Goal: Task Accomplishment & Management: Manage account settings

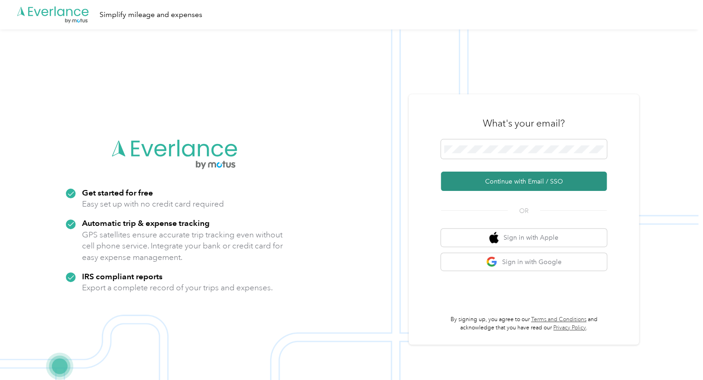
click at [516, 184] on button "Continue with Email / SSO" at bounding box center [524, 181] width 166 height 19
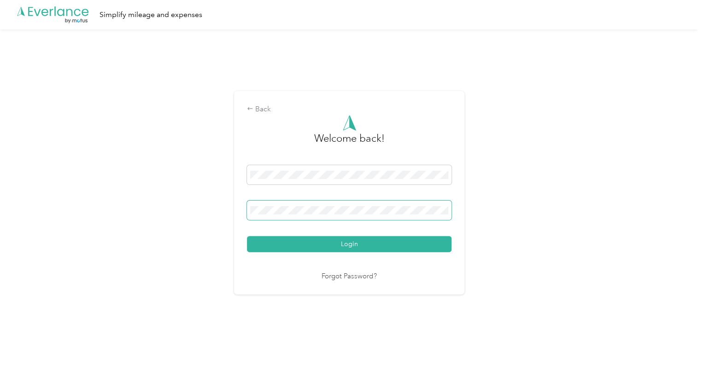
click at [247, 236] on button "Login" at bounding box center [349, 244] width 205 height 16
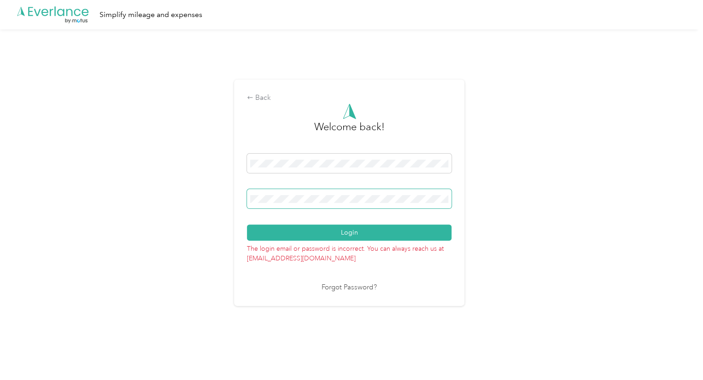
click at [247, 225] on button "Login" at bounding box center [349, 233] width 205 height 16
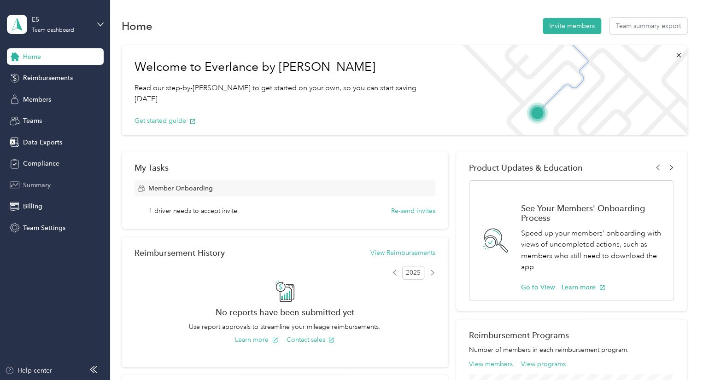
click at [53, 184] on div "Summary" at bounding box center [55, 185] width 97 height 17
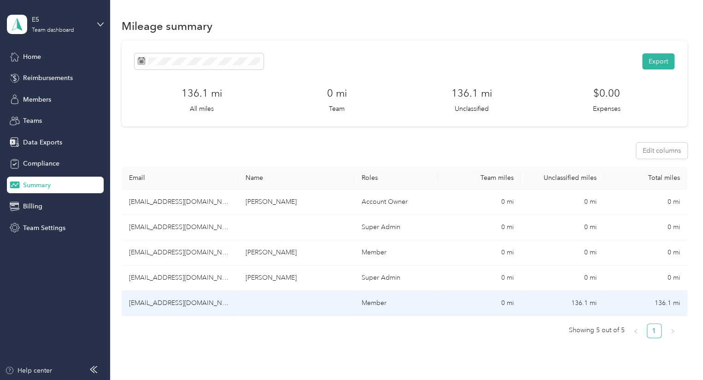
click at [177, 305] on td "[EMAIL_ADDRESS][DOMAIN_NAME]" at bounding box center [180, 303] width 117 height 25
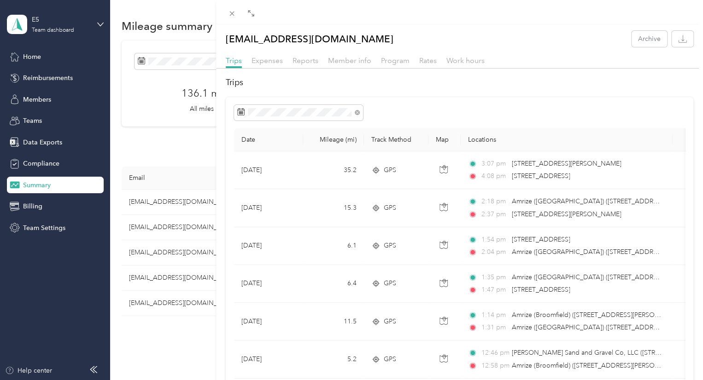
drag, startPoint x: 350, startPoint y: 182, endPoint x: 219, endPoint y: 191, distance: 131.1
click at [219, 191] on div at bounding box center [220, 190] width 6 height 380
click at [274, 63] on span "Expenses" at bounding box center [267, 60] width 31 height 9
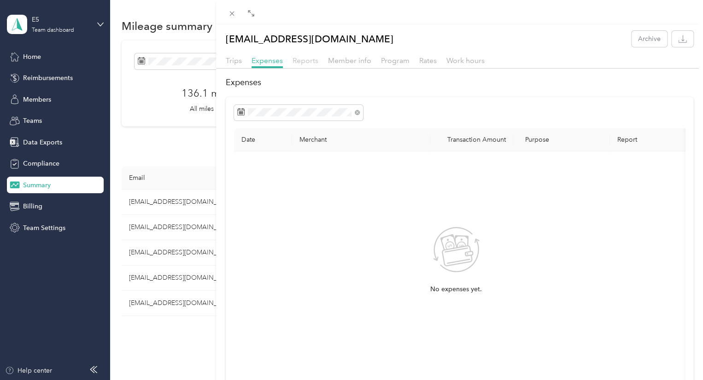
click at [298, 62] on span "Reports" at bounding box center [306, 60] width 26 height 9
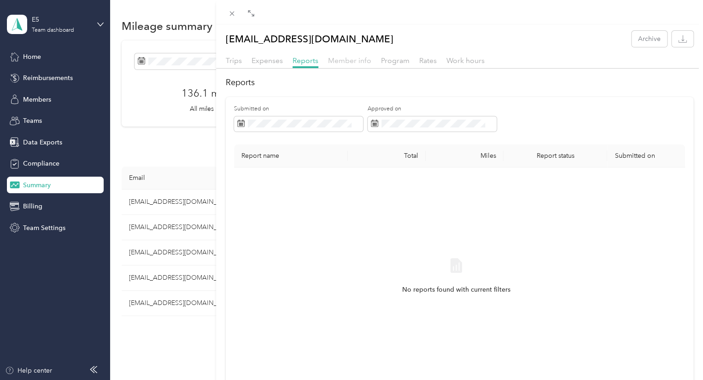
click at [336, 62] on span "Member info" at bounding box center [349, 60] width 43 height 9
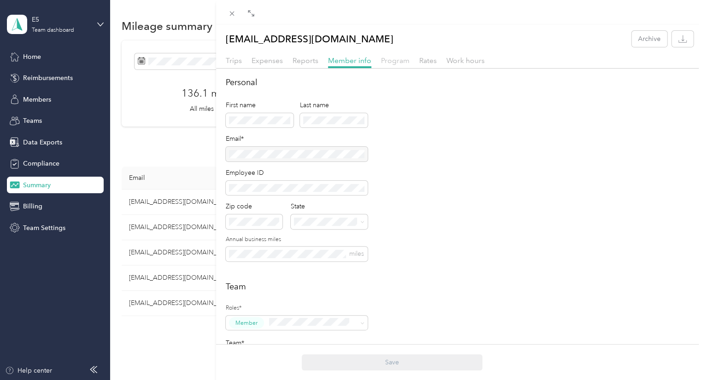
click at [396, 63] on span "Program" at bounding box center [395, 60] width 29 height 9
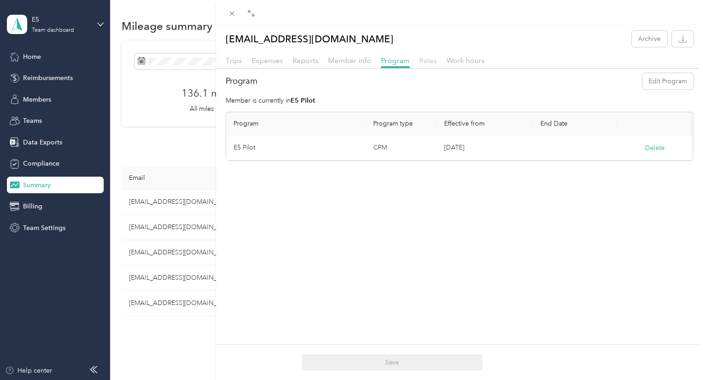
click at [424, 64] on span "Rates" at bounding box center [428, 60] width 18 height 9
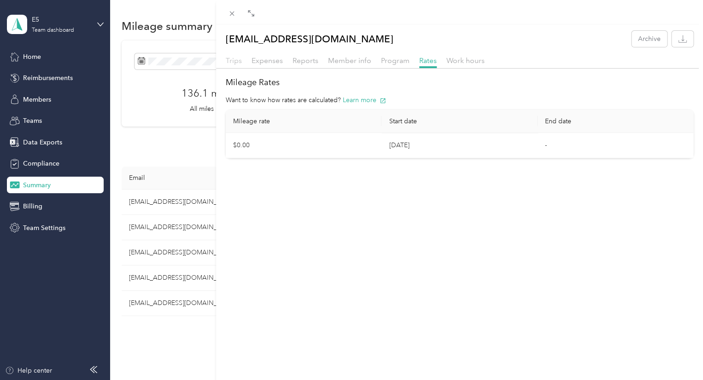
click at [229, 61] on span "Trips" at bounding box center [234, 60] width 16 height 9
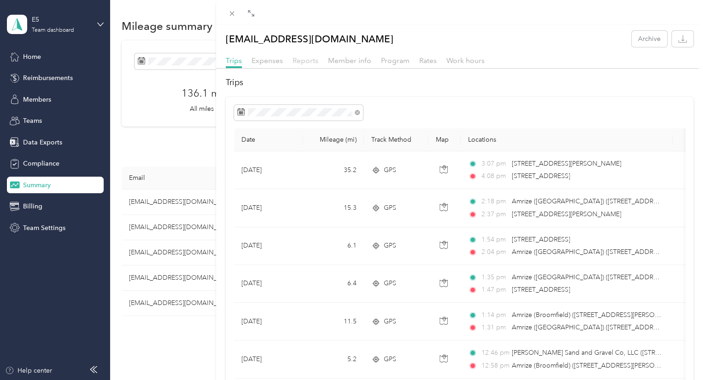
click at [293, 59] on span "Reports" at bounding box center [306, 60] width 26 height 9
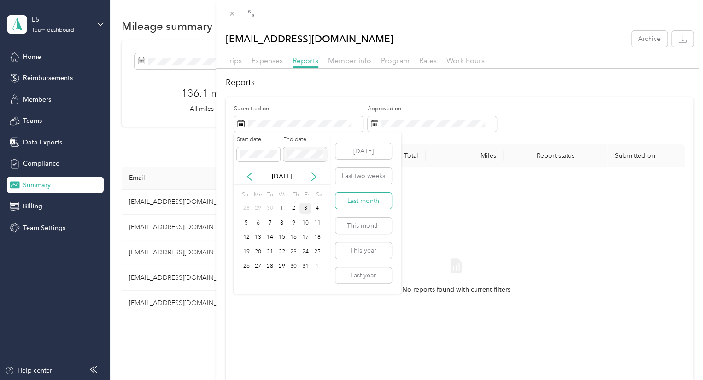
click at [350, 198] on button "Last month" at bounding box center [363, 201] width 56 height 16
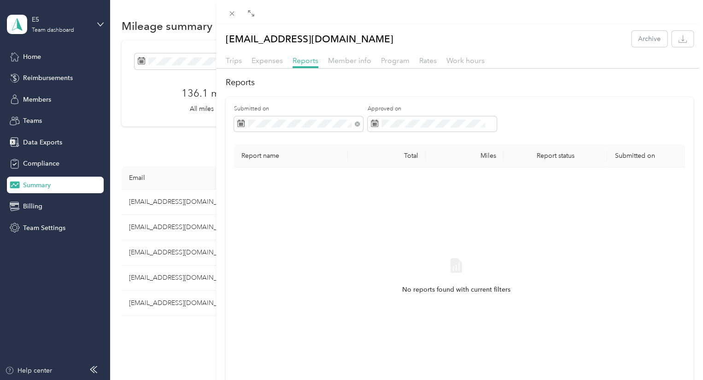
click at [342, 190] on div "No reports found with current filters" at bounding box center [456, 284] width 430 height 219
click at [52, 187] on div "[EMAIL_ADDRESS][DOMAIN_NAME] Archive Trips Expenses Reports Member info Program…" at bounding box center [351, 190] width 703 height 380
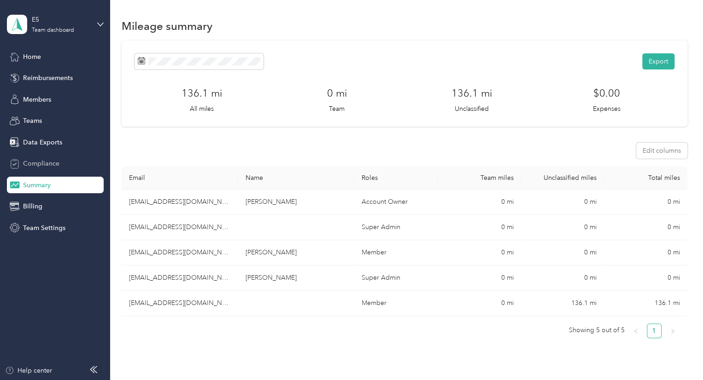
click at [59, 159] on div "Compliance" at bounding box center [55, 164] width 97 height 17
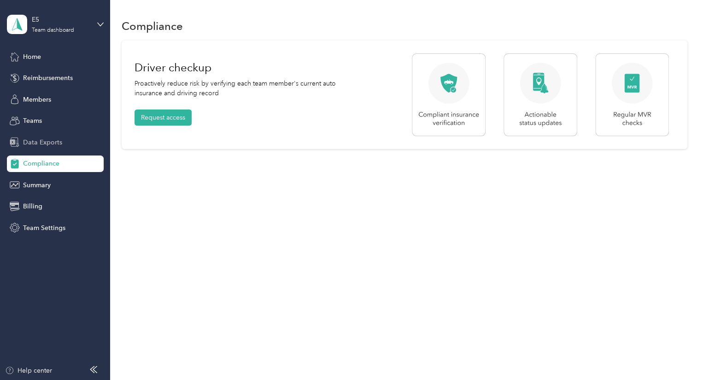
click at [55, 146] on span "Data Exports" at bounding box center [42, 143] width 39 height 10
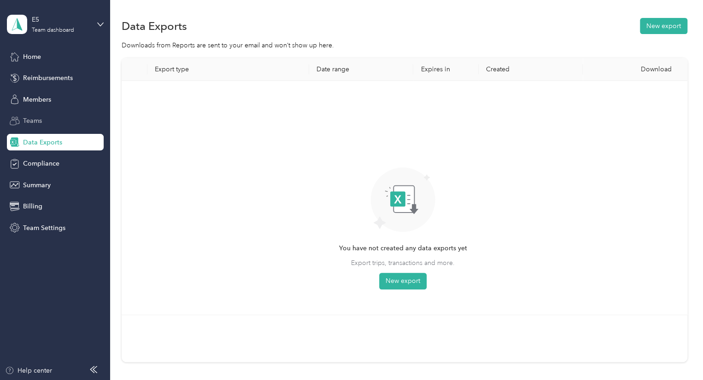
click at [42, 118] on div "Teams" at bounding box center [55, 121] width 97 height 17
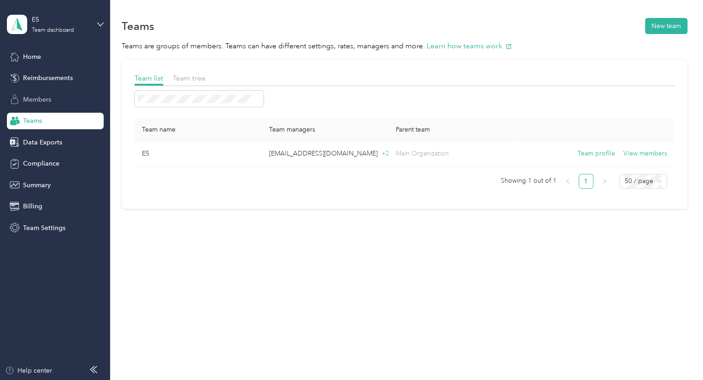
click at [50, 98] on span "Members" at bounding box center [37, 100] width 28 height 10
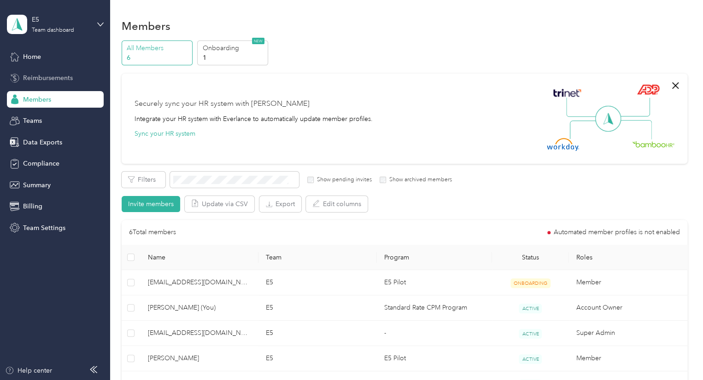
click at [53, 76] on span "Reimbursements" at bounding box center [48, 78] width 50 height 10
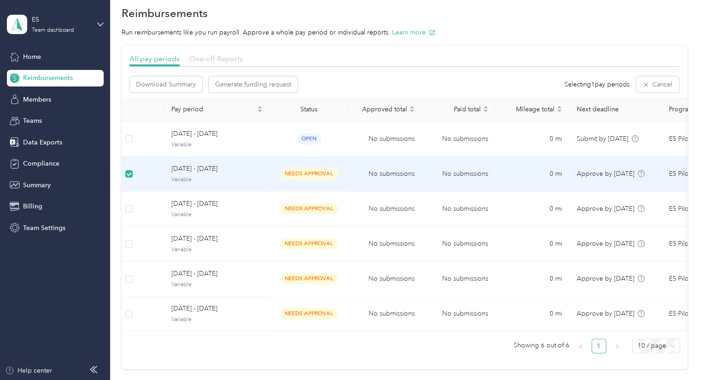
click at [208, 59] on span "One-off Reports" at bounding box center [215, 58] width 53 height 9
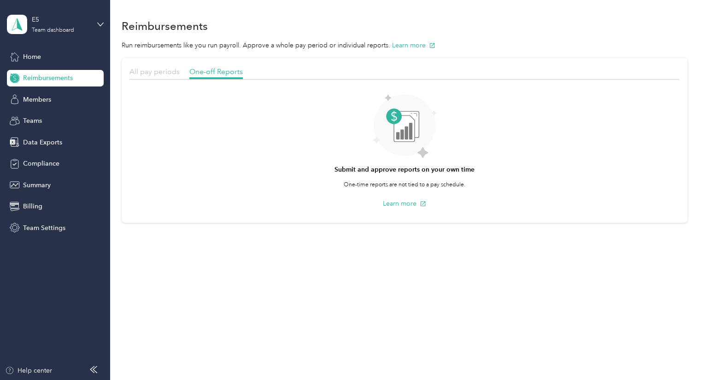
click at [143, 72] on span "All pay periods" at bounding box center [154, 71] width 50 height 9
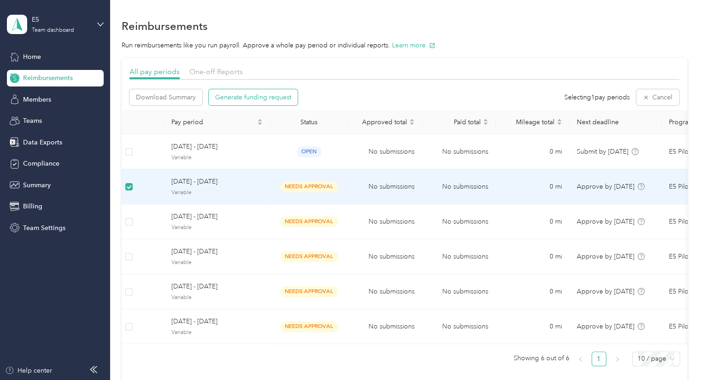
click at [248, 99] on span "Generate funding request" at bounding box center [253, 98] width 76 height 10
click at [164, 102] on button "Download Summary" at bounding box center [165, 97] width 73 height 16
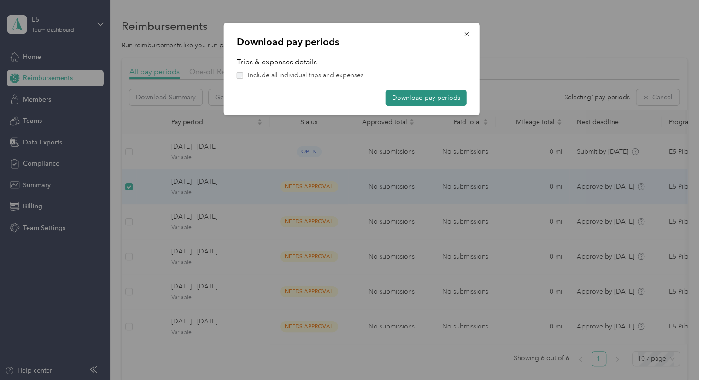
click at [401, 105] on button "Download pay periods" at bounding box center [426, 98] width 81 height 16
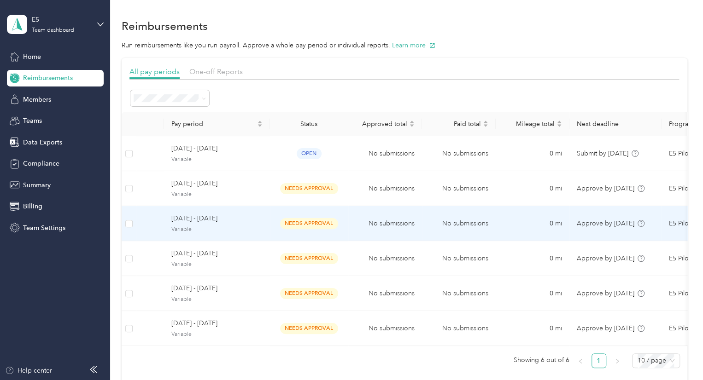
click at [275, 230] on td "needs approval" at bounding box center [309, 223] width 78 height 35
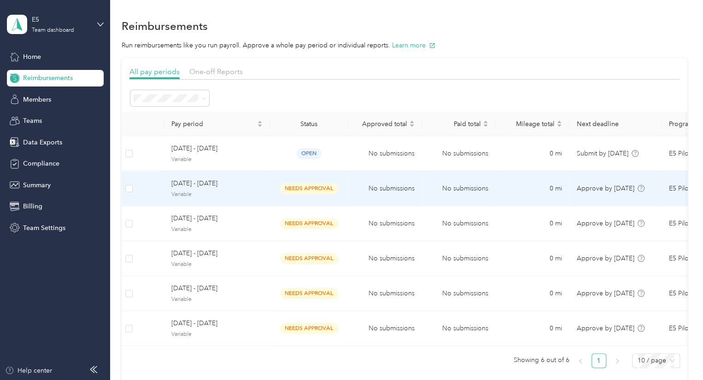
click at [223, 187] on span "[DATE] - [DATE]" at bounding box center [216, 184] width 91 height 10
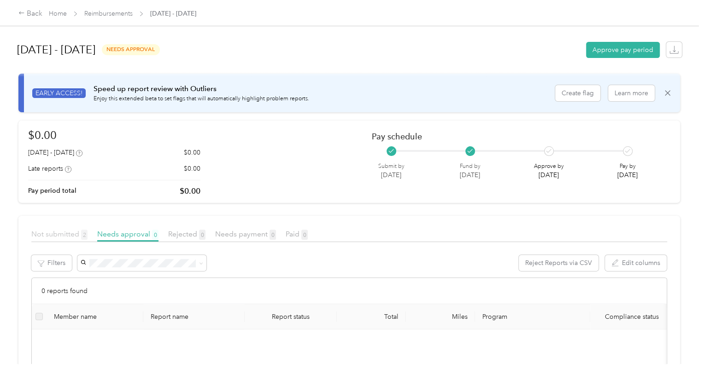
click at [56, 237] on span "Not submitted 2" at bounding box center [59, 234] width 56 height 9
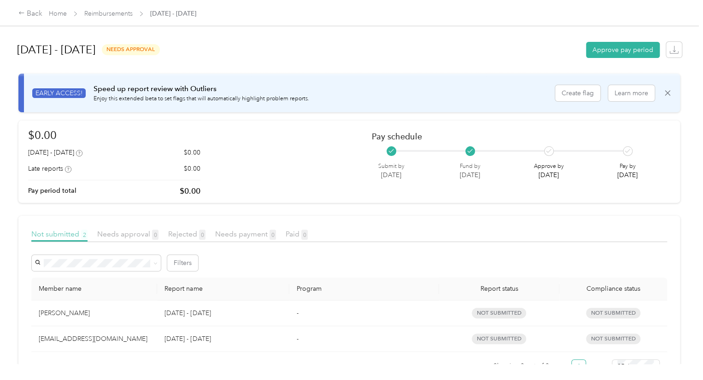
scroll to position [38, 0]
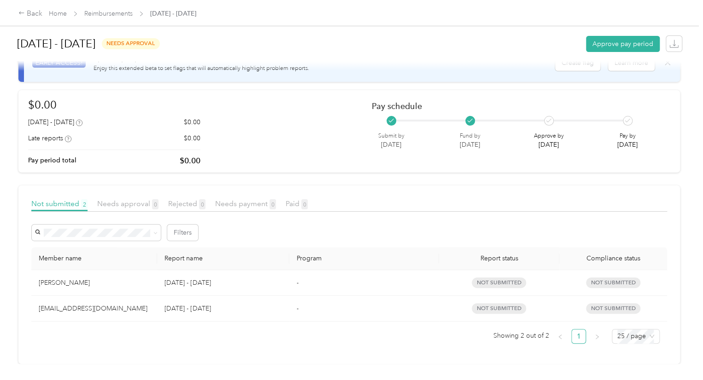
click at [83, 304] on div "[EMAIL_ADDRESS][DOMAIN_NAME]" at bounding box center [94, 309] width 111 height 10
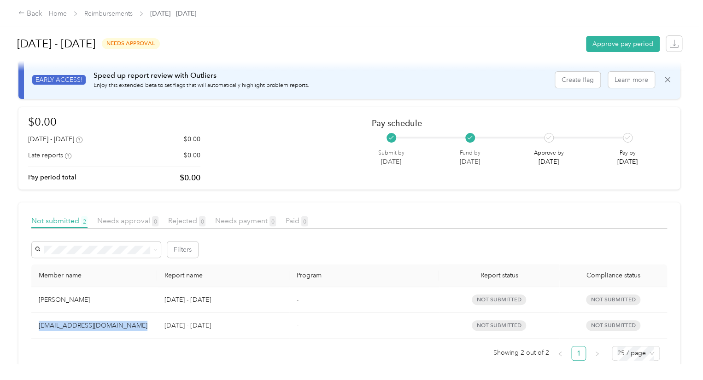
scroll to position [0, 0]
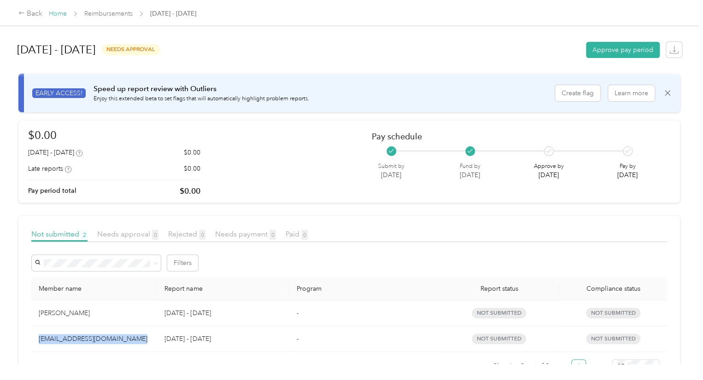
click at [59, 15] on link "Home" at bounding box center [58, 14] width 18 height 8
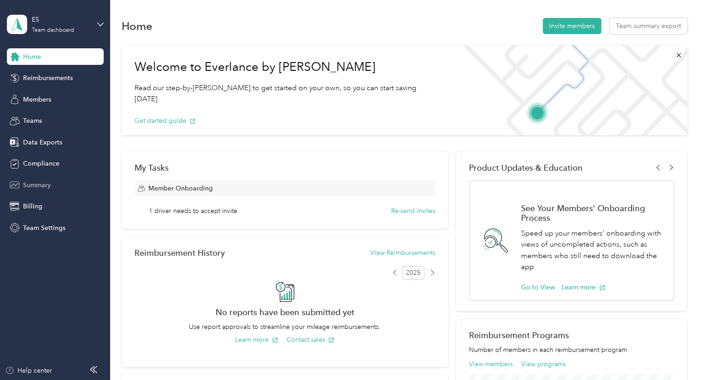
click at [38, 187] on span "Summary" at bounding box center [37, 186] width 28 height 10
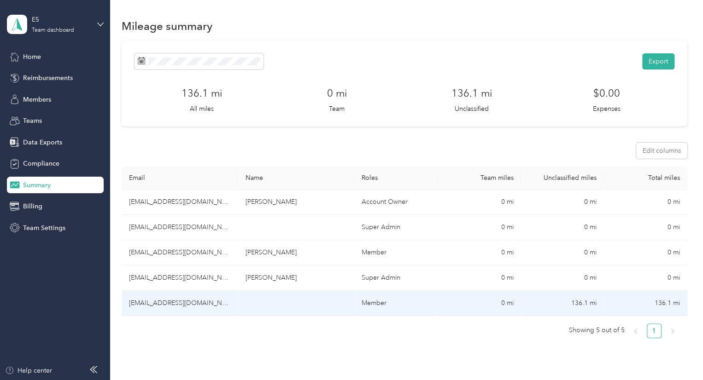
click at [158, 306] on td "[EMAIL_ADDRESS][DOMAIN_NAME]" at bounding box center [180, 303] width 117 height 25
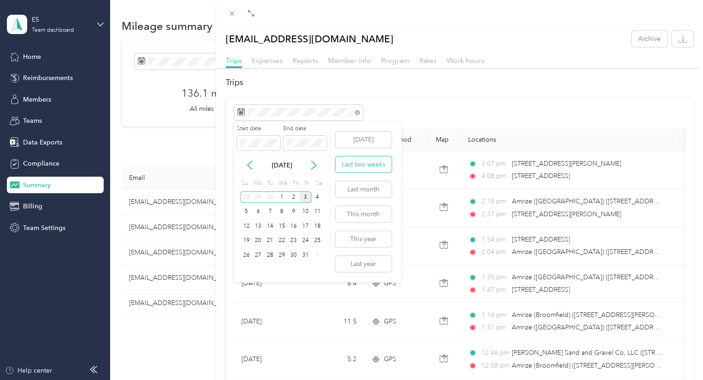
click at [360, 163] on button "Last two weeks" at bounding box center [363, 165] width 56 height 16
